Goal: Task Accomplishment & Management: Complete application form

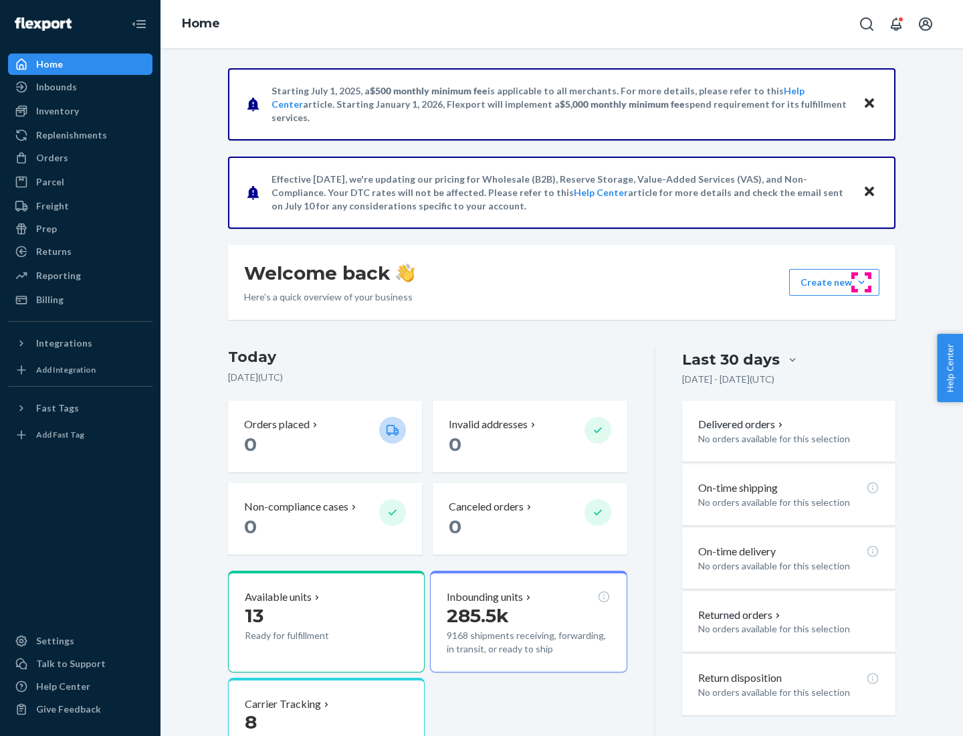
click at [862, 282] on button "Create new Create new inbound Create new order Create new product" at bounding box center [835, 282] width 90 height 27
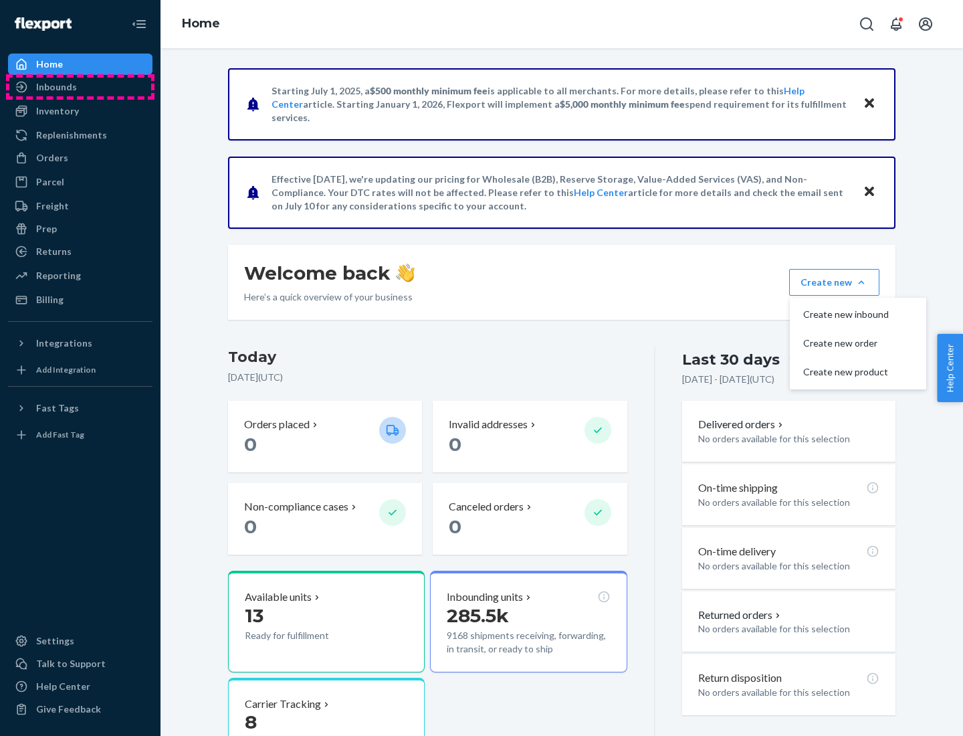
click at [80, 87] on div "Inbounds" at bounding box center [80, 87] width 142 height 19
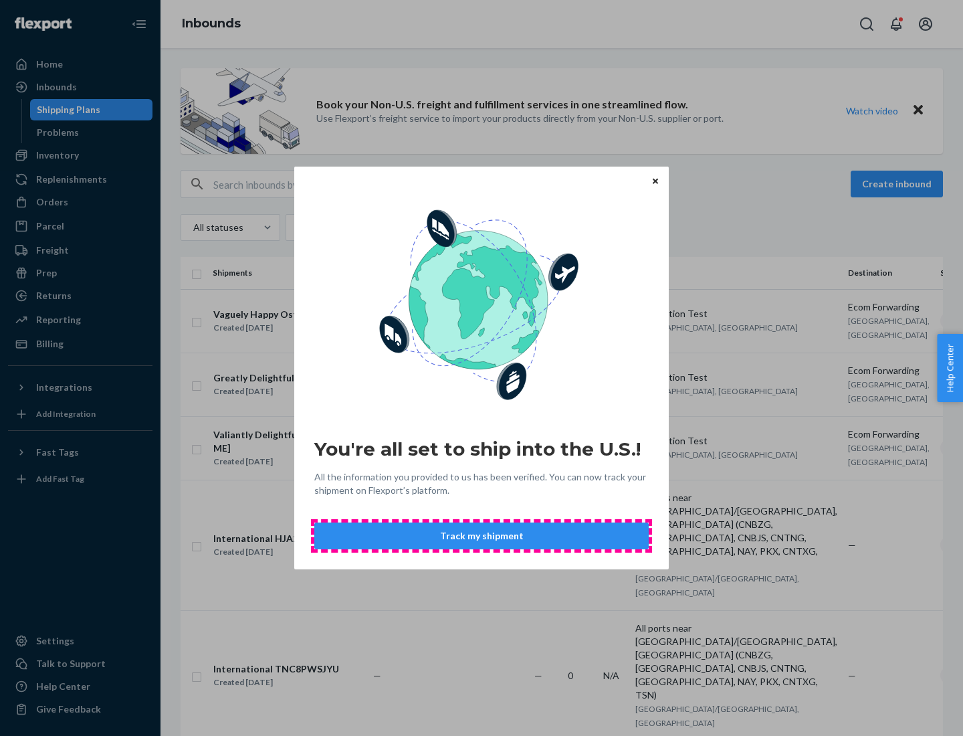
click at [482, 536] on button "Track my shipment" at bounding box center [481, 536] width 335 height 27
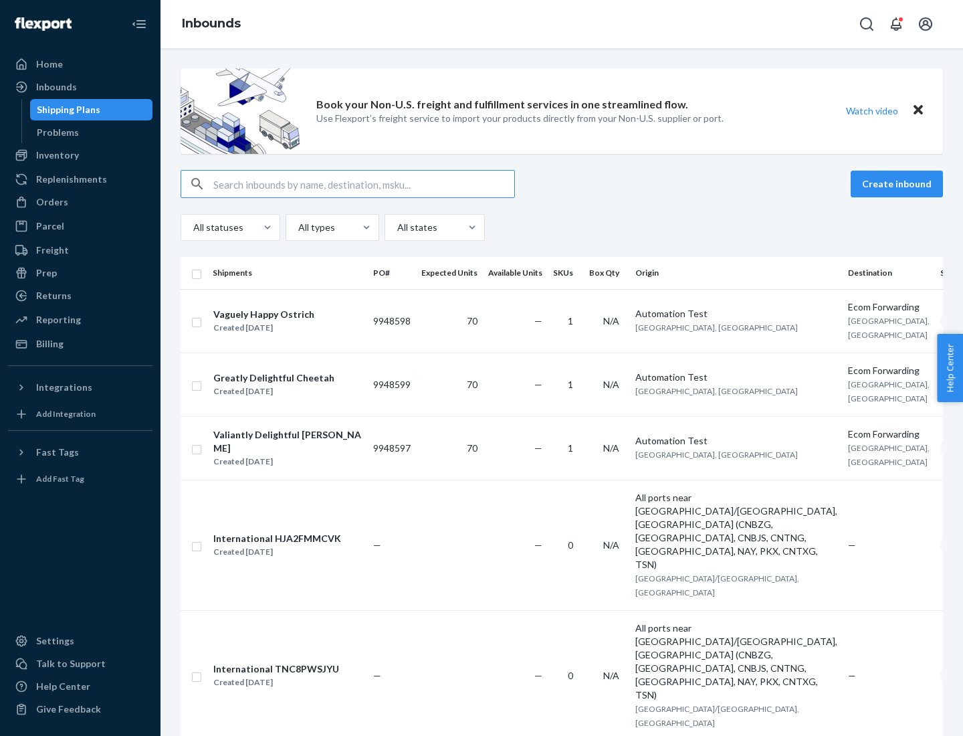
click at [899, 184] on button "Create inbound" at bounding box center [897, 184] width 92 height 27
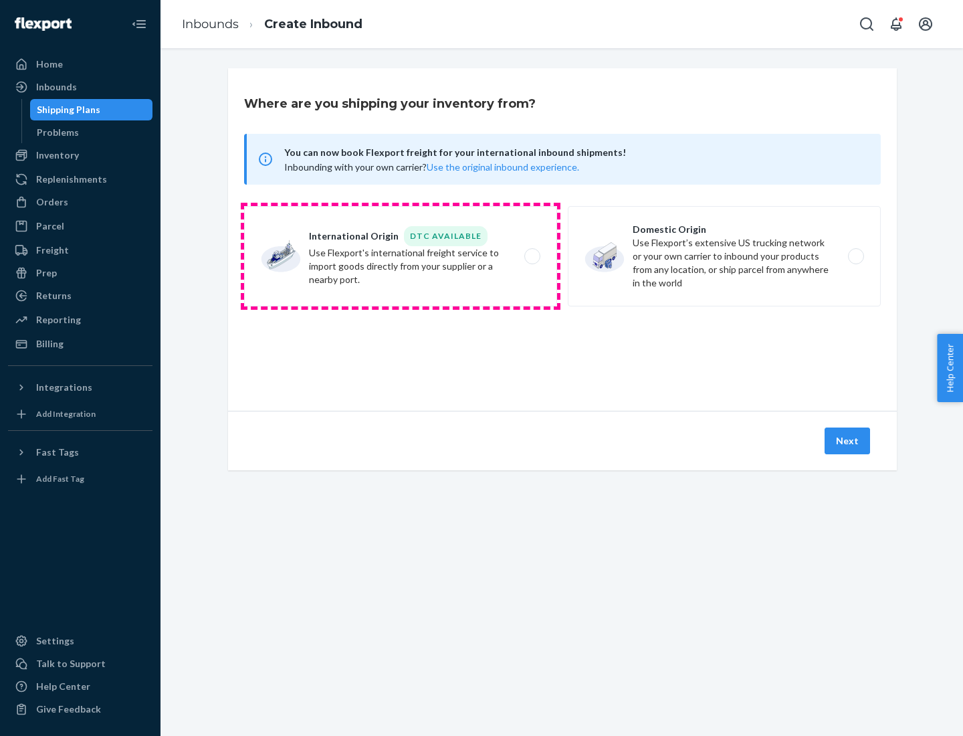
click at [401, 256] on label "International Origin DTC Available Use Flexport's international freight service…" at bounding box center [400, 256] width 313 height 100
click at [532, 256] on input "International Origin DTC Available Use Flexport's international freight service…" at bounding box center [536, 256] width 9 height 9
radio input "true"
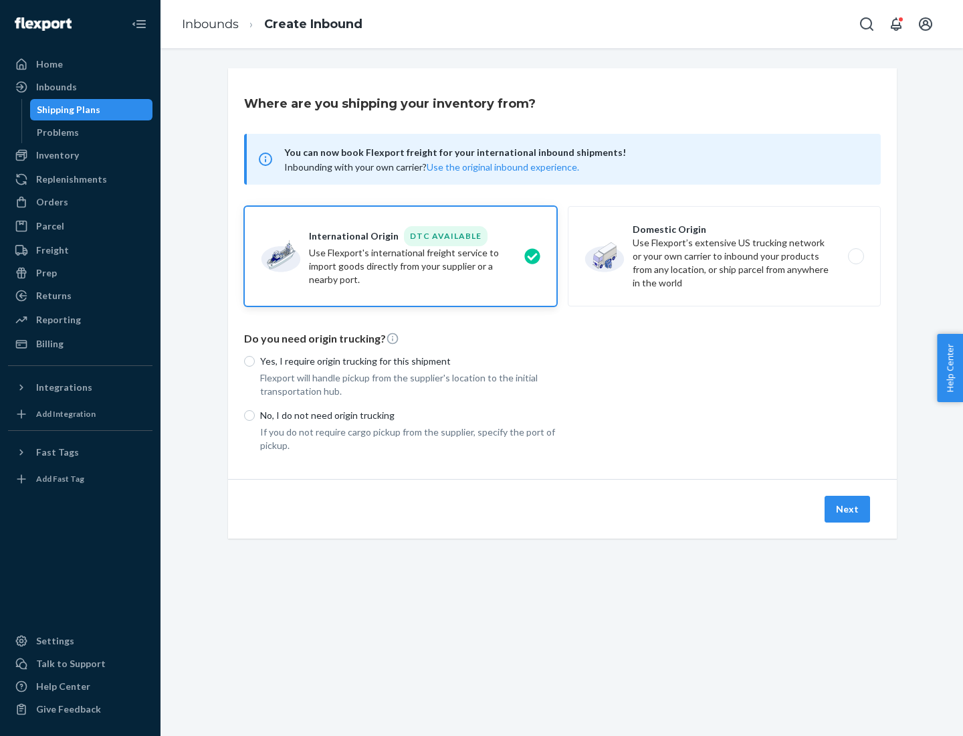
click at [409, 415] on p "No, I do not need origin trucking" at bounding box center [408, 415] width 297 height 13
click at [255, 415] on input "No, I do not need origin trucking" at bounding box center [249, 415] width 11 height 11
radio input "true"
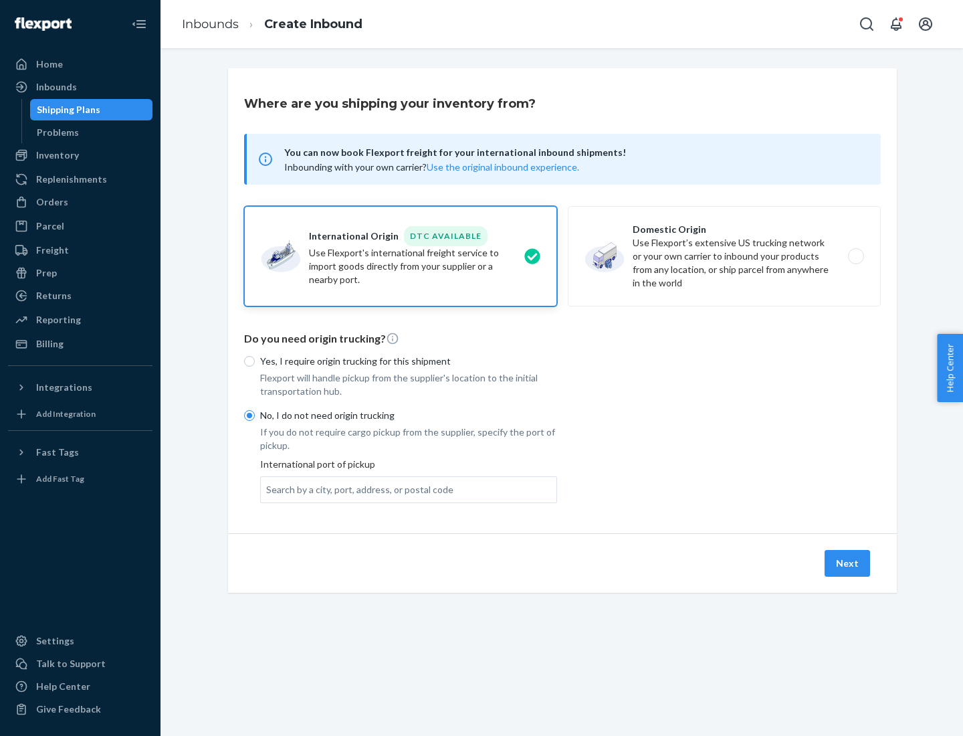
click at [357, 489] on div "Search by a city, port, address, or postal code" at bounding box center [359, 489] width 187 height 13
click at [268, 489] on input "Search by a city, port, address, or postal code" at bounding box center [266, 489] width 1 height 13
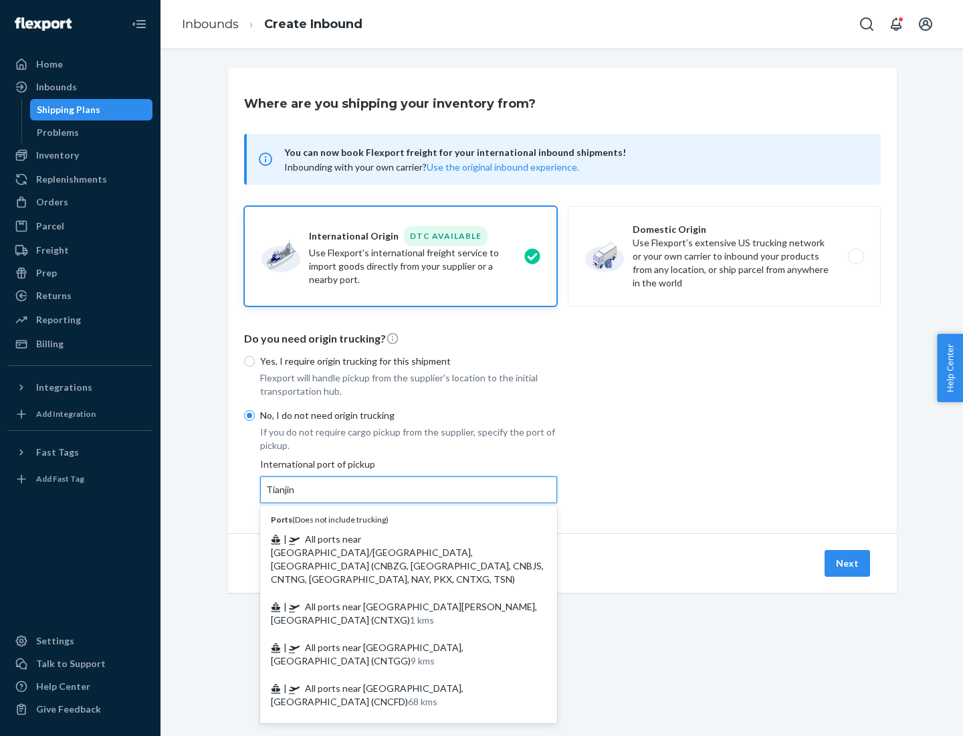
click at [395, 539] on span "| All ports near [GEOGRAPHIC_DATA]/[GEOGRAPHIC_DATA], [GEOGRAPHIC_DATA] (CNBZG,…" at bounding box center [407, 559] width 273 height 52
click at [296, 496] on input "Tianjin" at bounding box center [280, 489] width 29 height 13
type input "All ports near [GEOGRAPHIC_DATA]/[GEOGRAPHIC_DATA], [GEOGRAPHIC_DATA] (CNBZG, […"
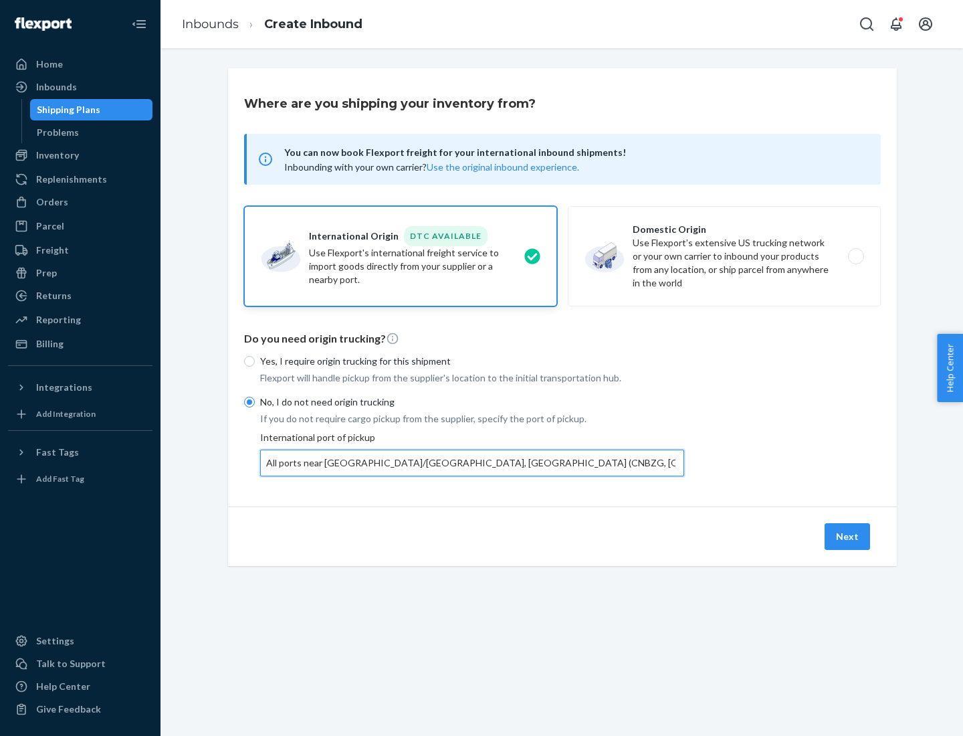
click at [848, 536] on button "Next" at bounding box center [847, 536] width 45 height 27
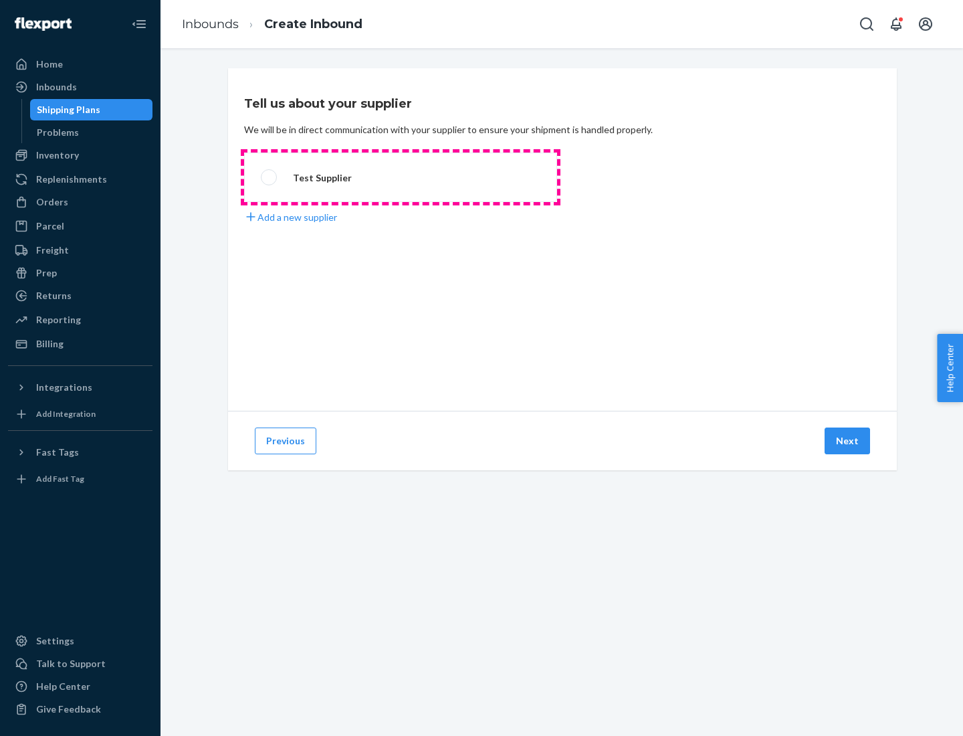
click at [401, 177] on label "Test Supplier" at bounding box center [400, 178] width 313 height 50
click at [270, 177] on input "Test Supplier" at bounding box center [265, 177] width 9 height 9
radio input "true"
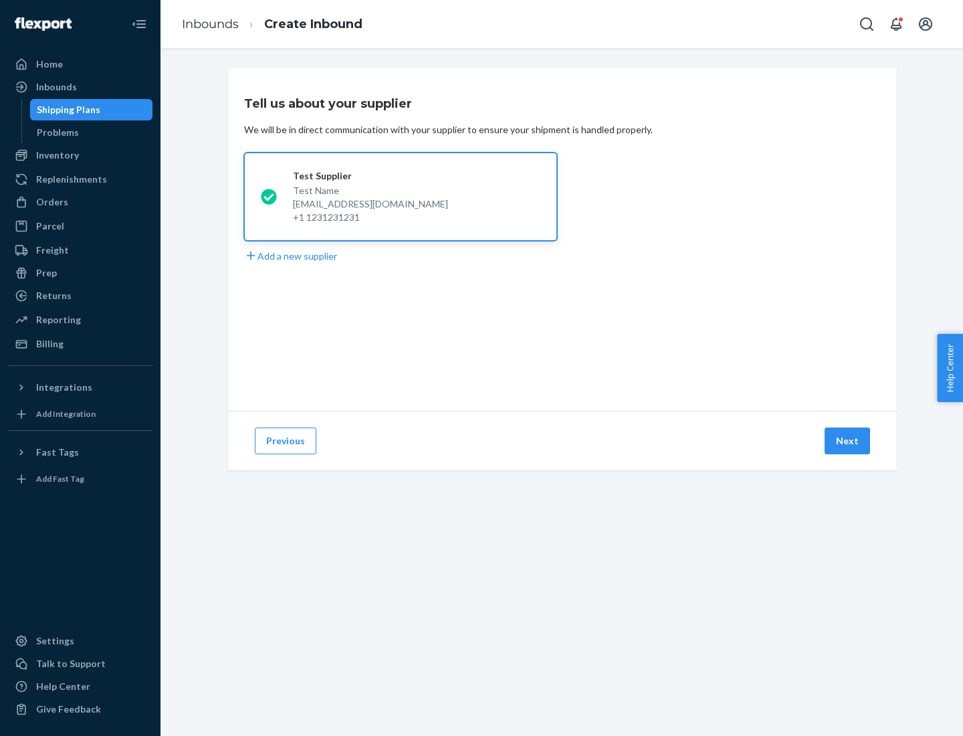
click at [848, 441] on button "Next" at bounding box center [847, 441] width 45 height 27
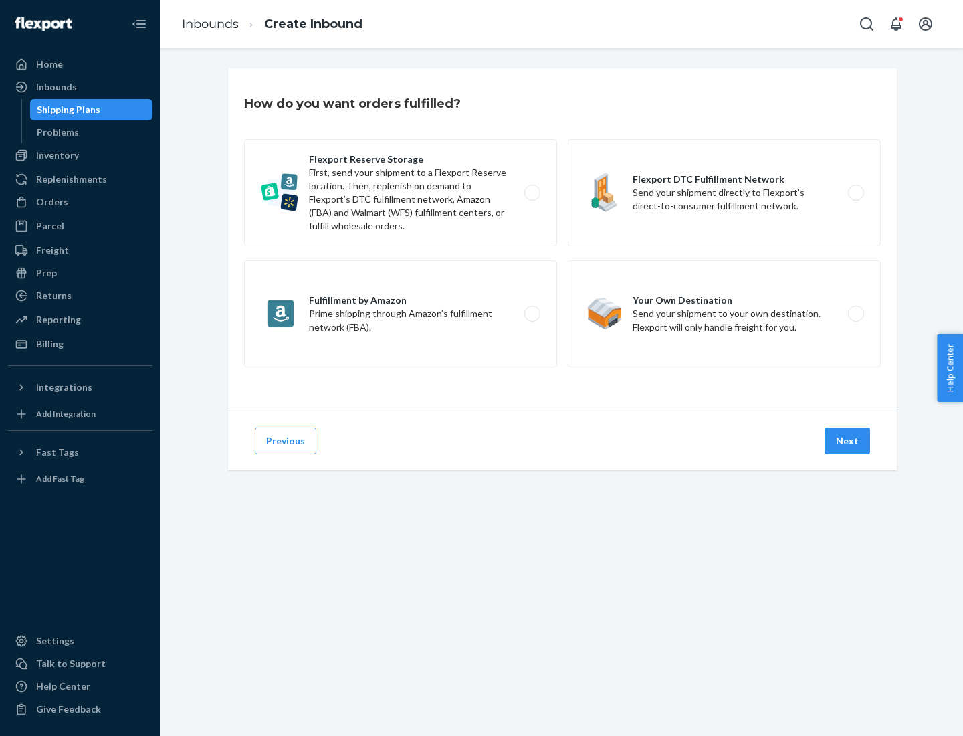
click at [563, 240] on div "Flexport Reserve Storage First, send your shipment to a Flexport Reserve locati…" at bounding box center [562, 255] width 637 height 232
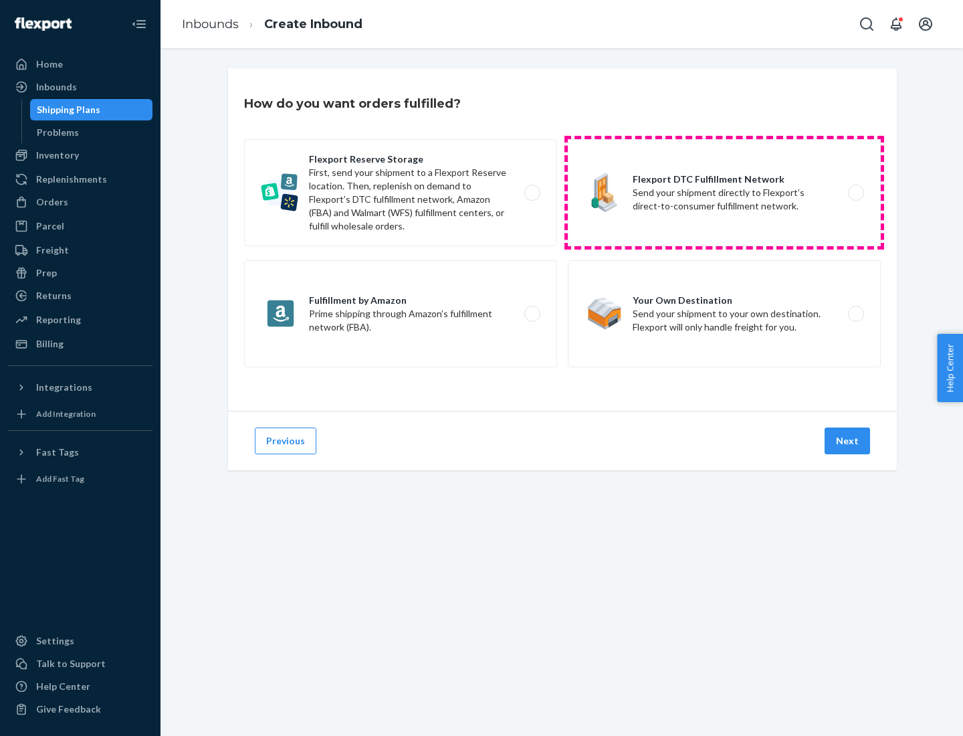
click at [725, 193] on label "Flexport DTC Fulfillment Network Send your shipment directly to Flexport’s dire…" at bounding box center [724, 192] width 313 height 107
click at [856, 193] on input "Flexport DTC Fulfillment Network Send your shipment directly to Flexport’s dire…" at bounding box center [860, 193] width 9 height 9
radio input "true"
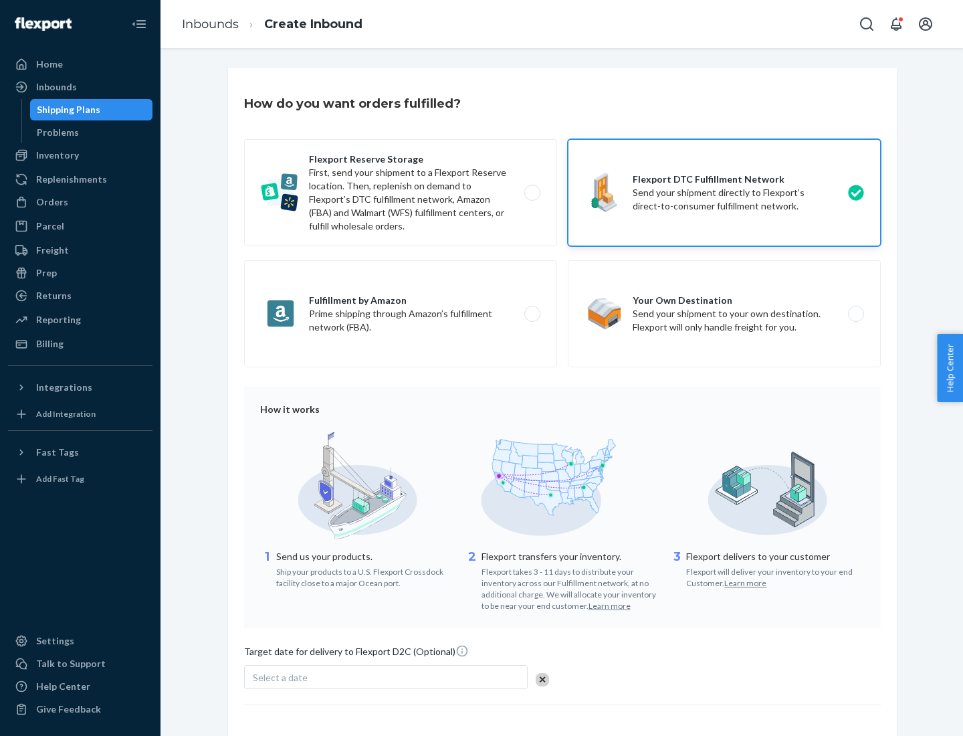
scroll to position [98, 0]
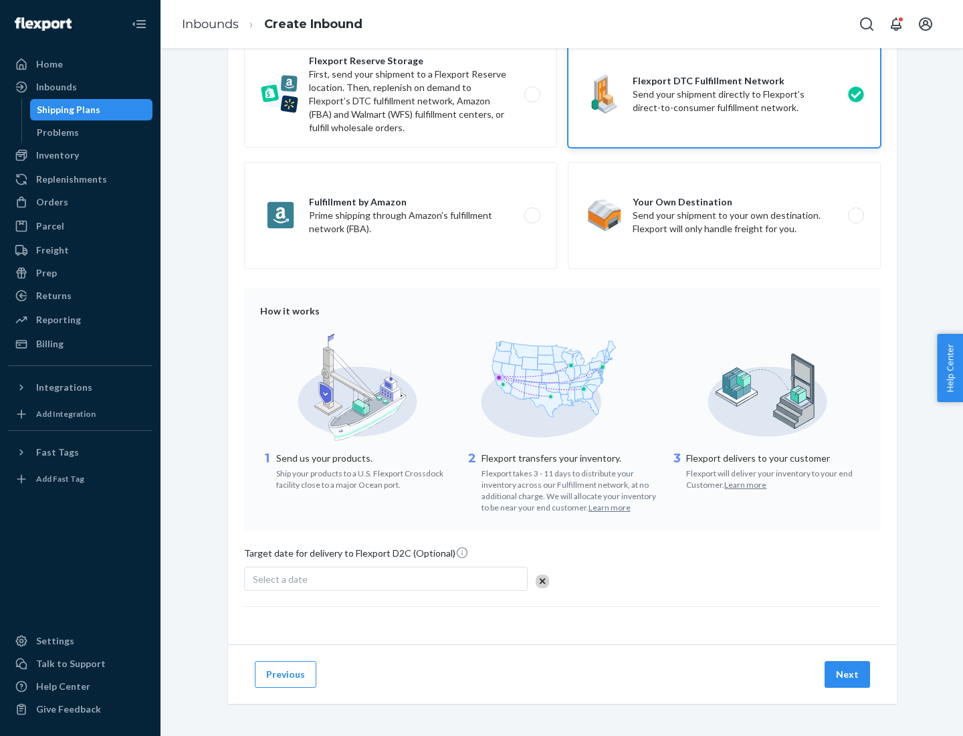
click at [848, 674] on button "Next" at bounding box center [847, 674] width 45 height 27
